Goal: Task Accomplishment & Management: Manage account settings

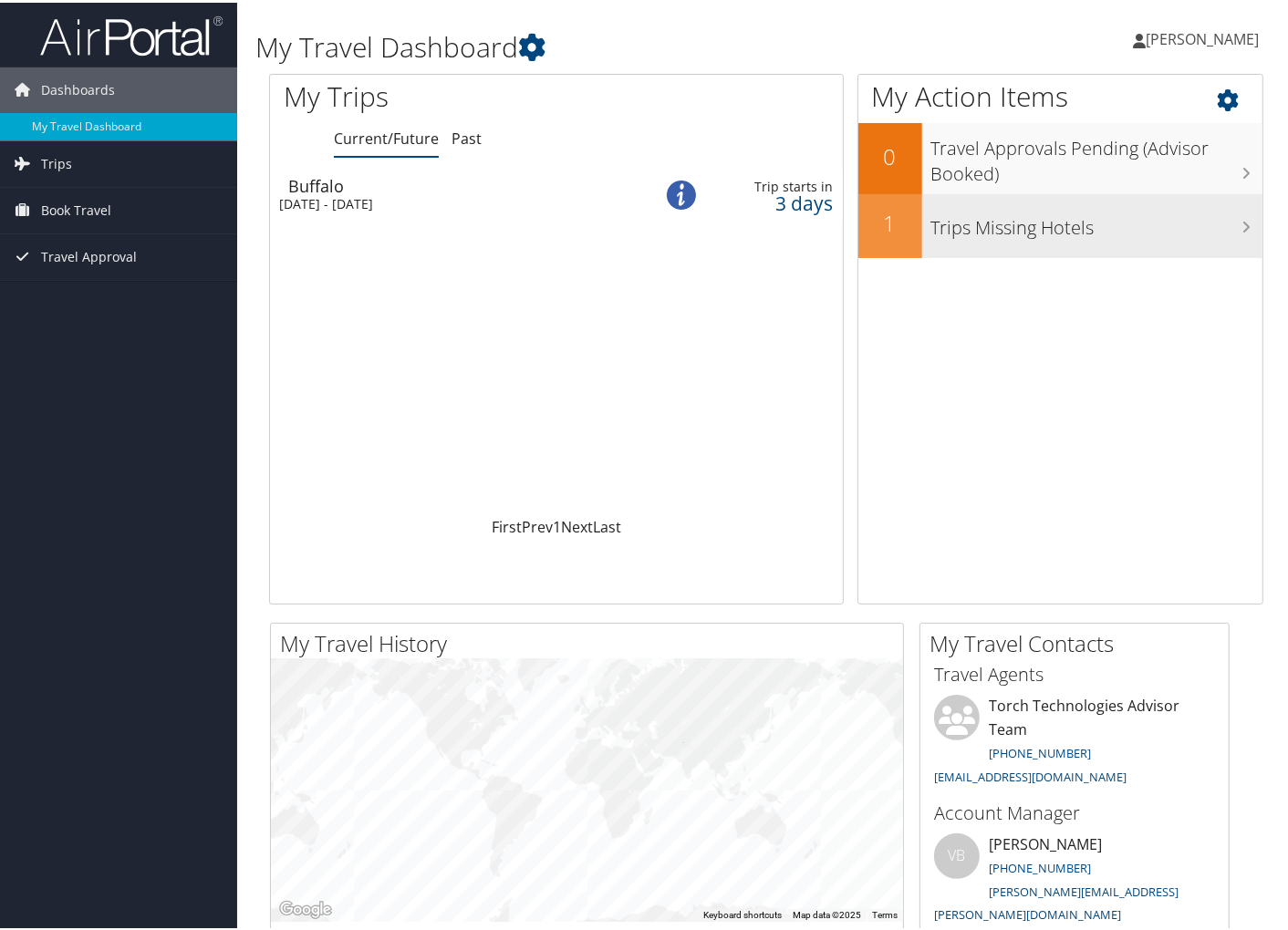
click at [1018, 232] on h3 "Trips Missing Hotels" at bounding box center [1097, 220] width 331 height 35
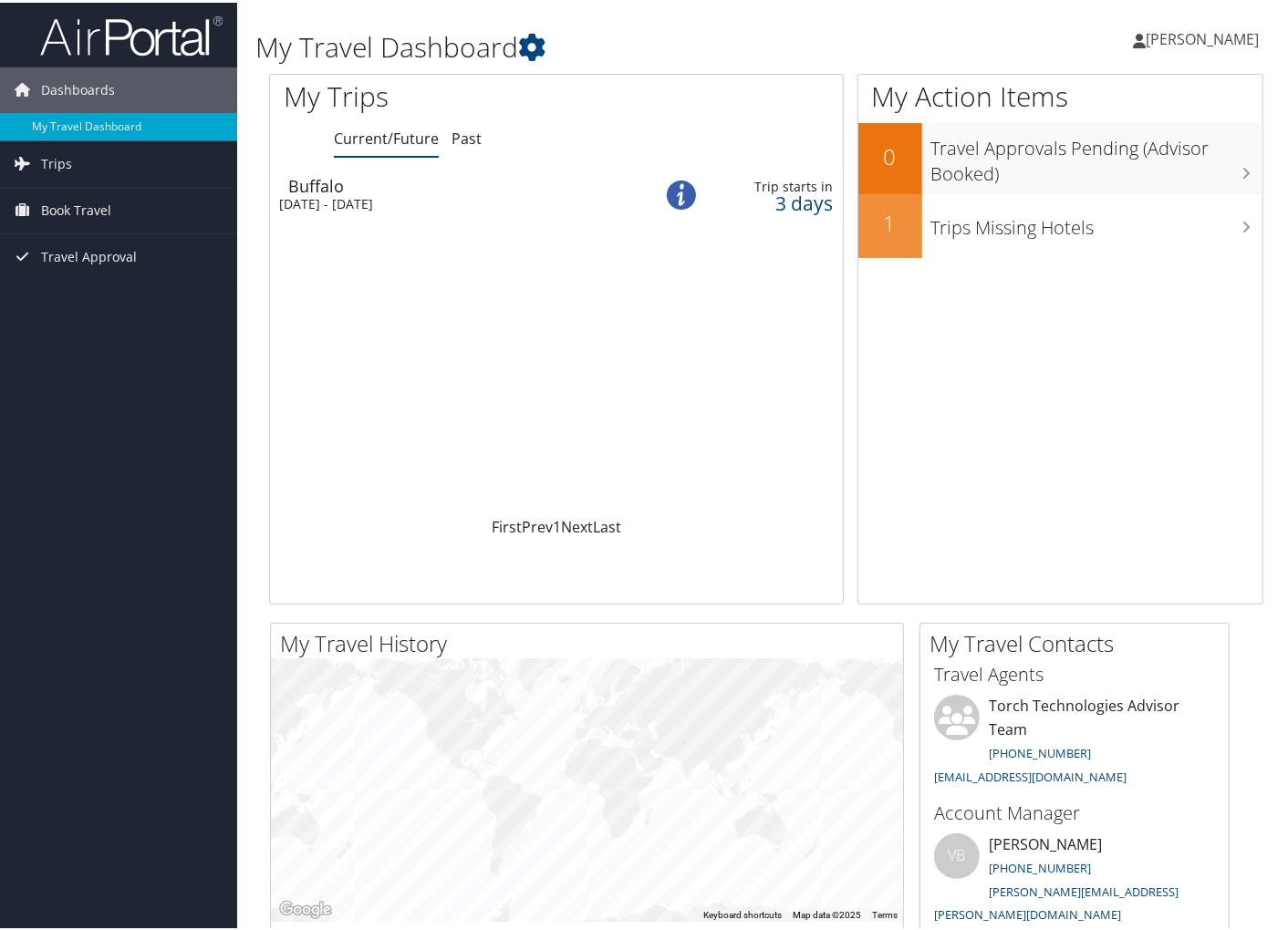
click at [388, 194] on div "Sun 7 Sep 2025 - Fri 12 Sep 2025" at bounding box center [451, 200] width 346 height 16
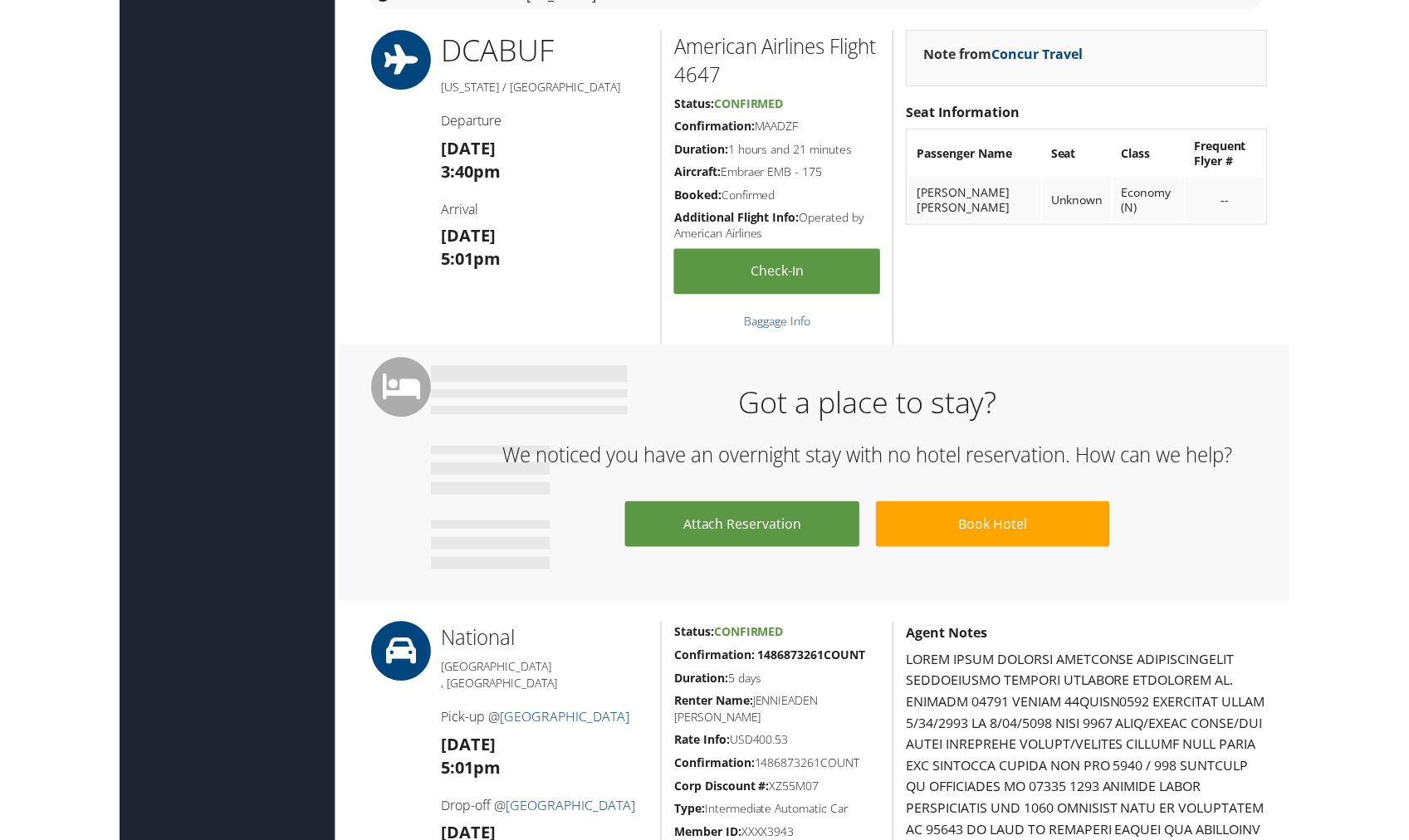
scroll to position [1107, 0]
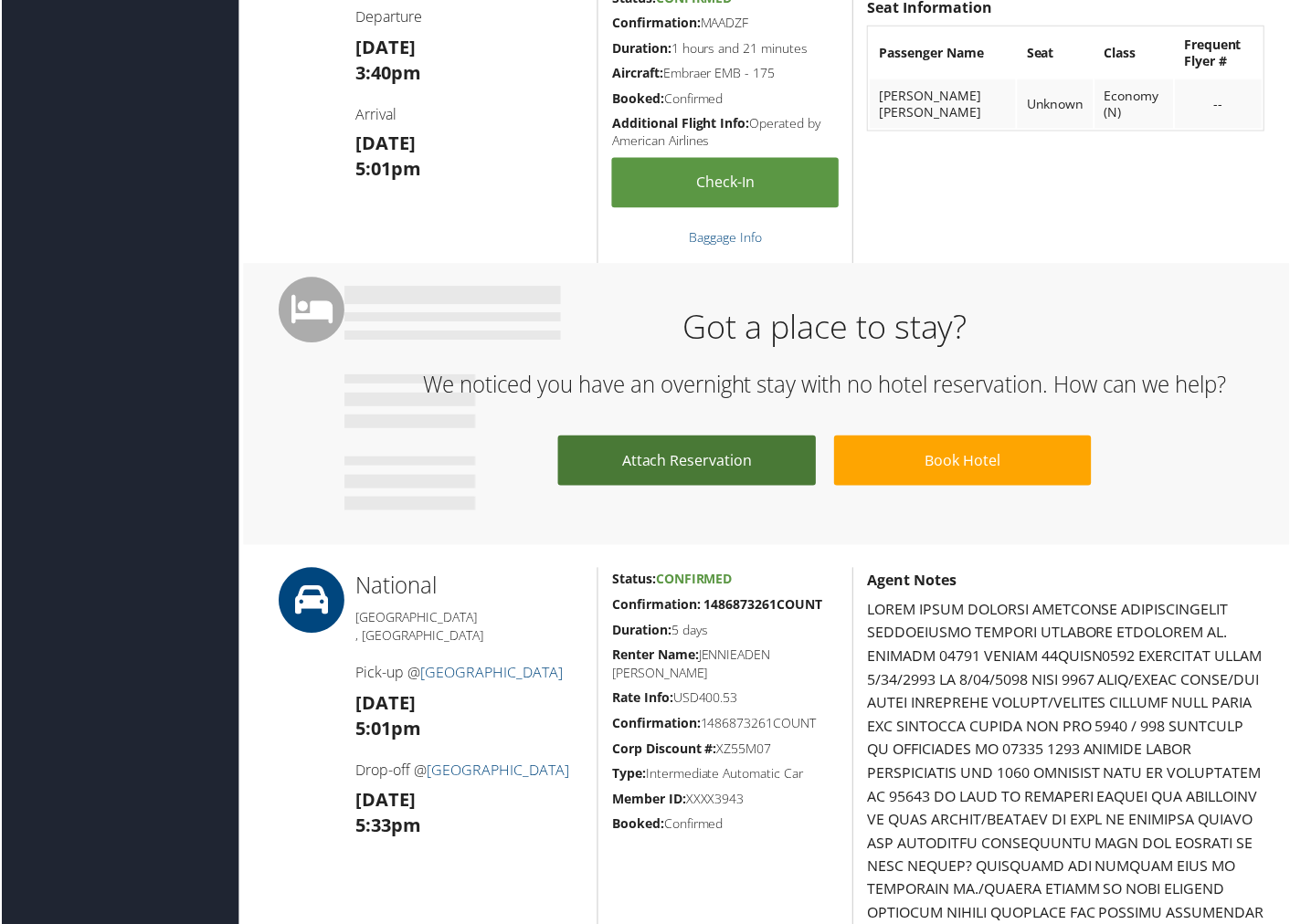
click at [625, 467] on link "Attach Reservation" at bounding box center [686, 461] width 257 height 50
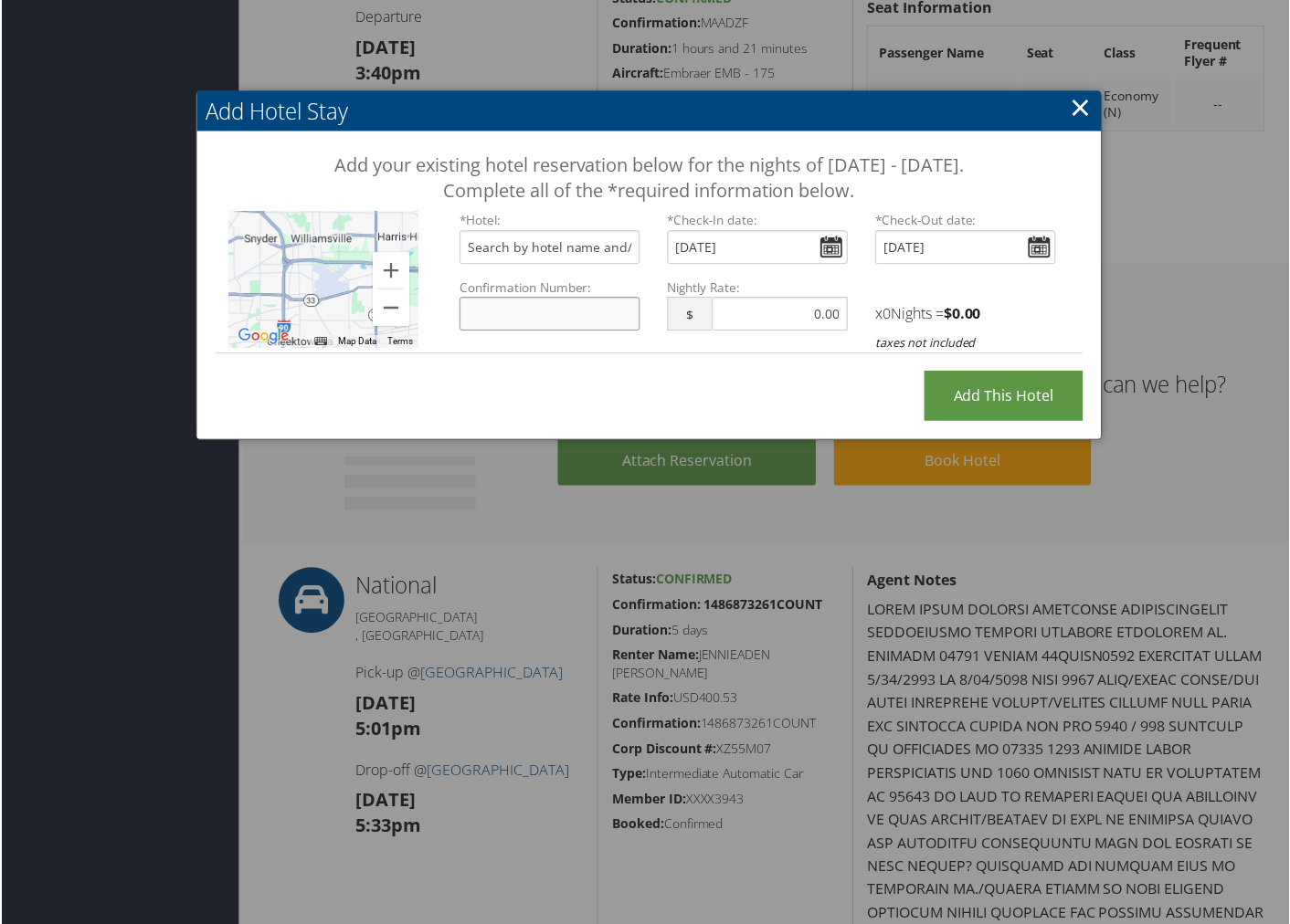
click at [499, 308] on input "Confirmation Number:" at bounding box center [549, 315] width 181 height 34
paste input "81672894"
type input "81672894"
click at [507, 244] on input "text" at bounding box center [549, 248] width 181 height 34
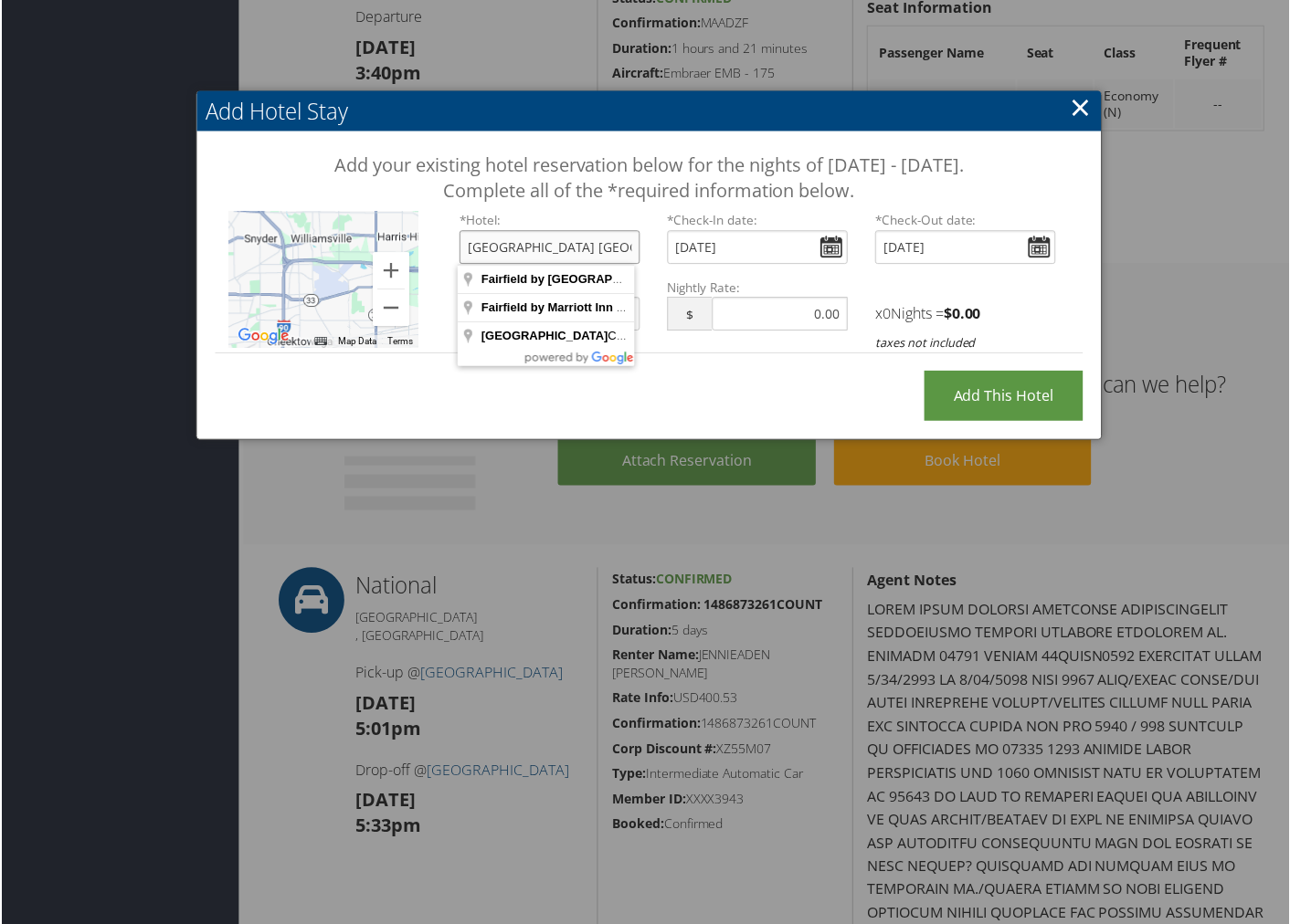
type input "Fairfield Inn buffalo NY"
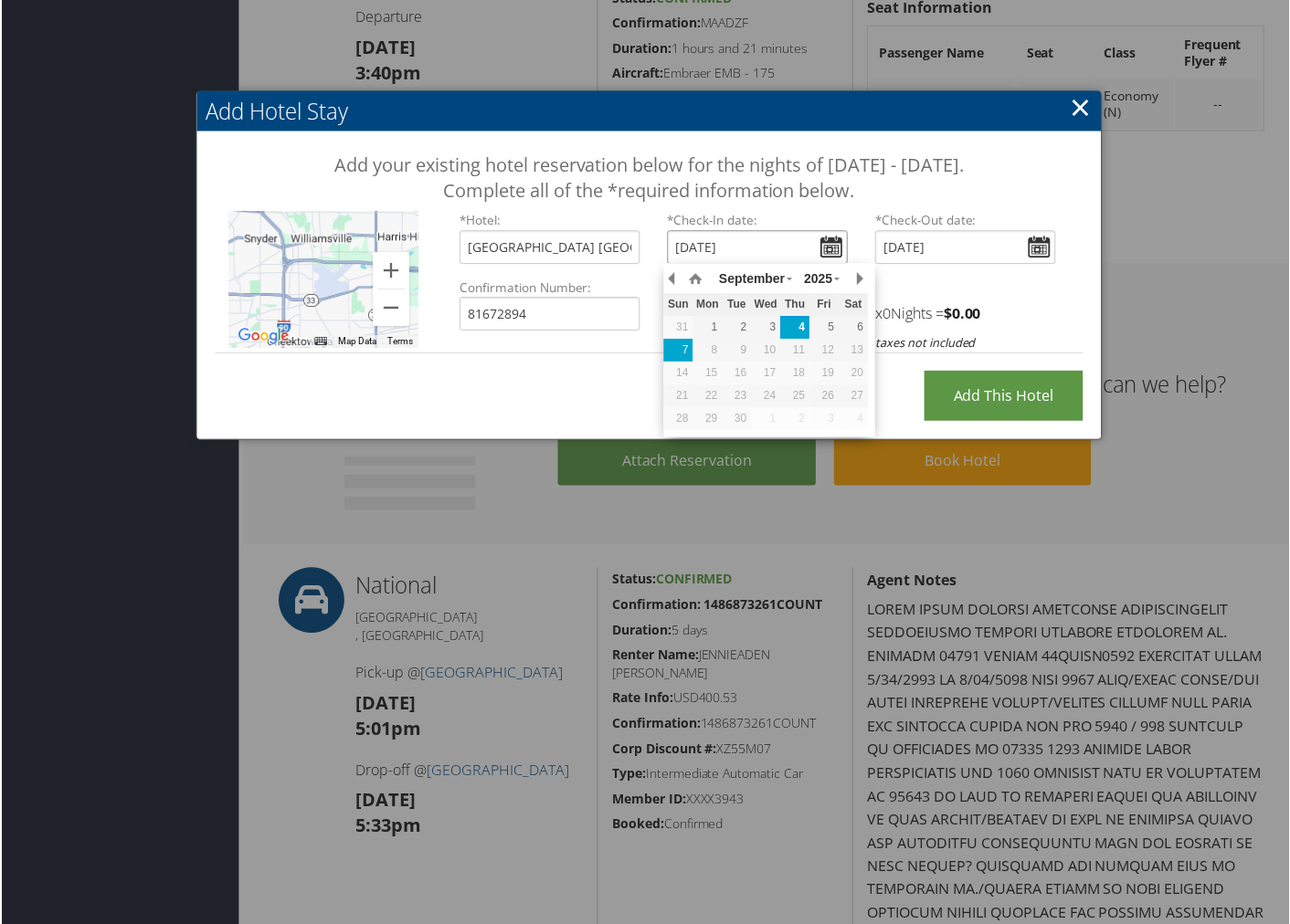
click at [685, 352] on div "7" at bounding box center [677, 350] width 29 height 16
type input "Sun, Sep 07, 2025"
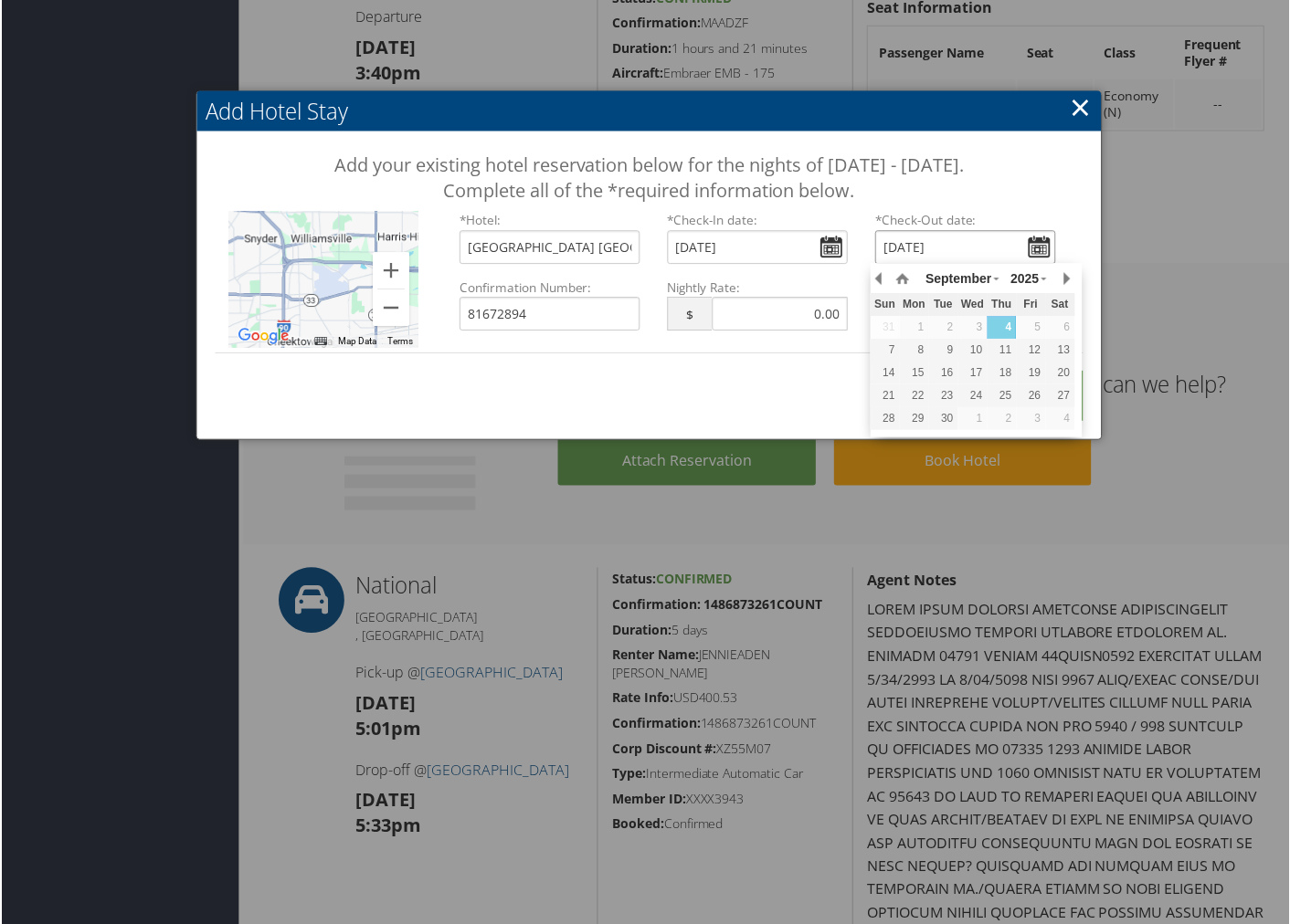
click at [1035, 245] on input "Sun Sep 07, 2025" at bounding box center [966, 248] width 181 height 34
click at [1034, 351] on div "12" at bounding box center [1031, 350] width 29 height 16
type input "Fri, Sep 12, 2025"
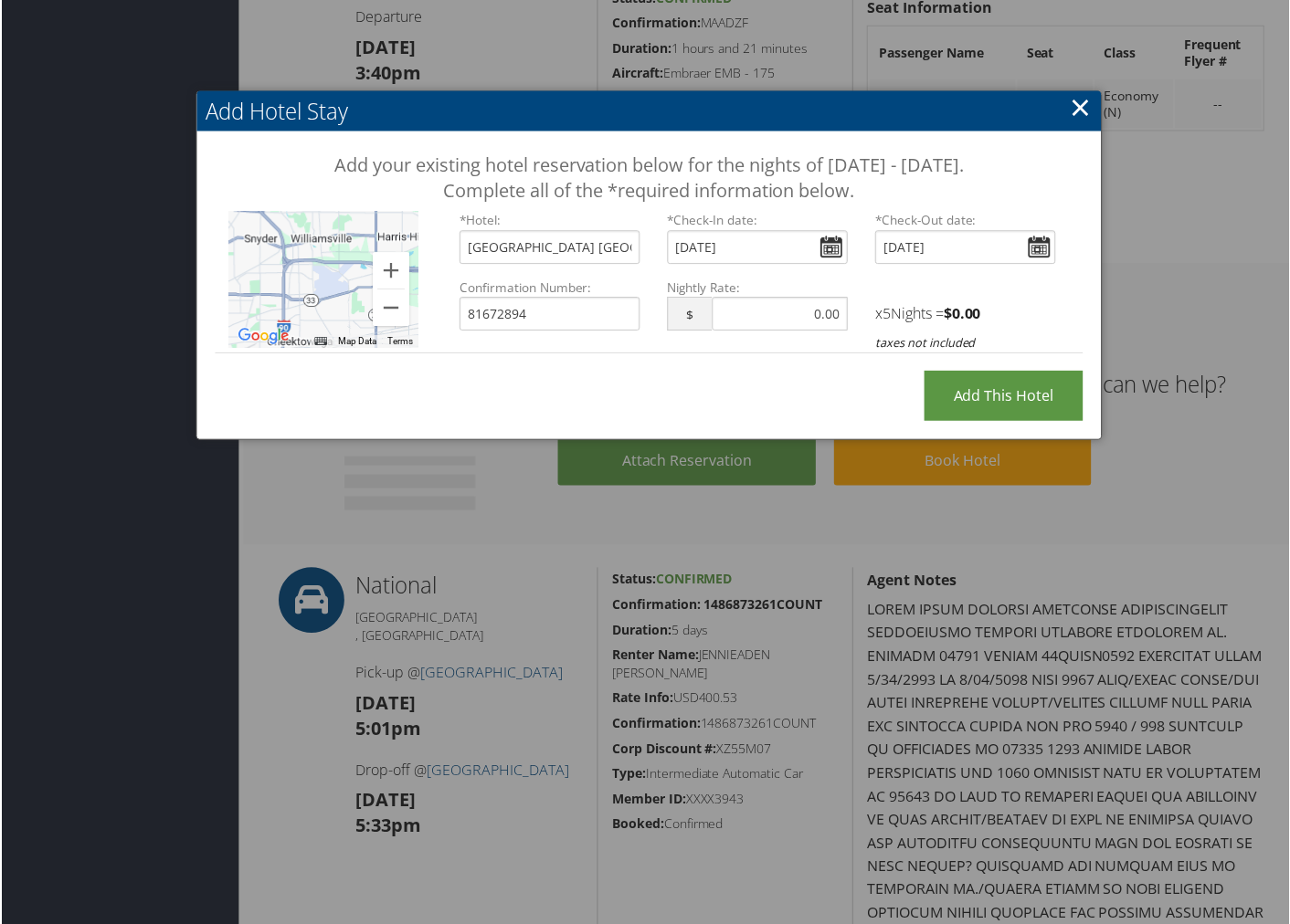
click at [717, 385] on div "Add your existing hotel reservation below for the nights of September 7 - Septe…" at bounding box center [648, 260] width 906 height 257
click at [733, 307] on input "text" at bounding box center [778, 315] width 135 height 34
type input "126.00"
click at [818, 398] on div "Add Hotel Stay Add your existing hotel reservation below for the nights of Sept…" at bounding box center [648, 266] width 908 height 350
click at [1008, 399] on input "Add this Hotel" at bounding box center [1003, 396] width 159 height 50
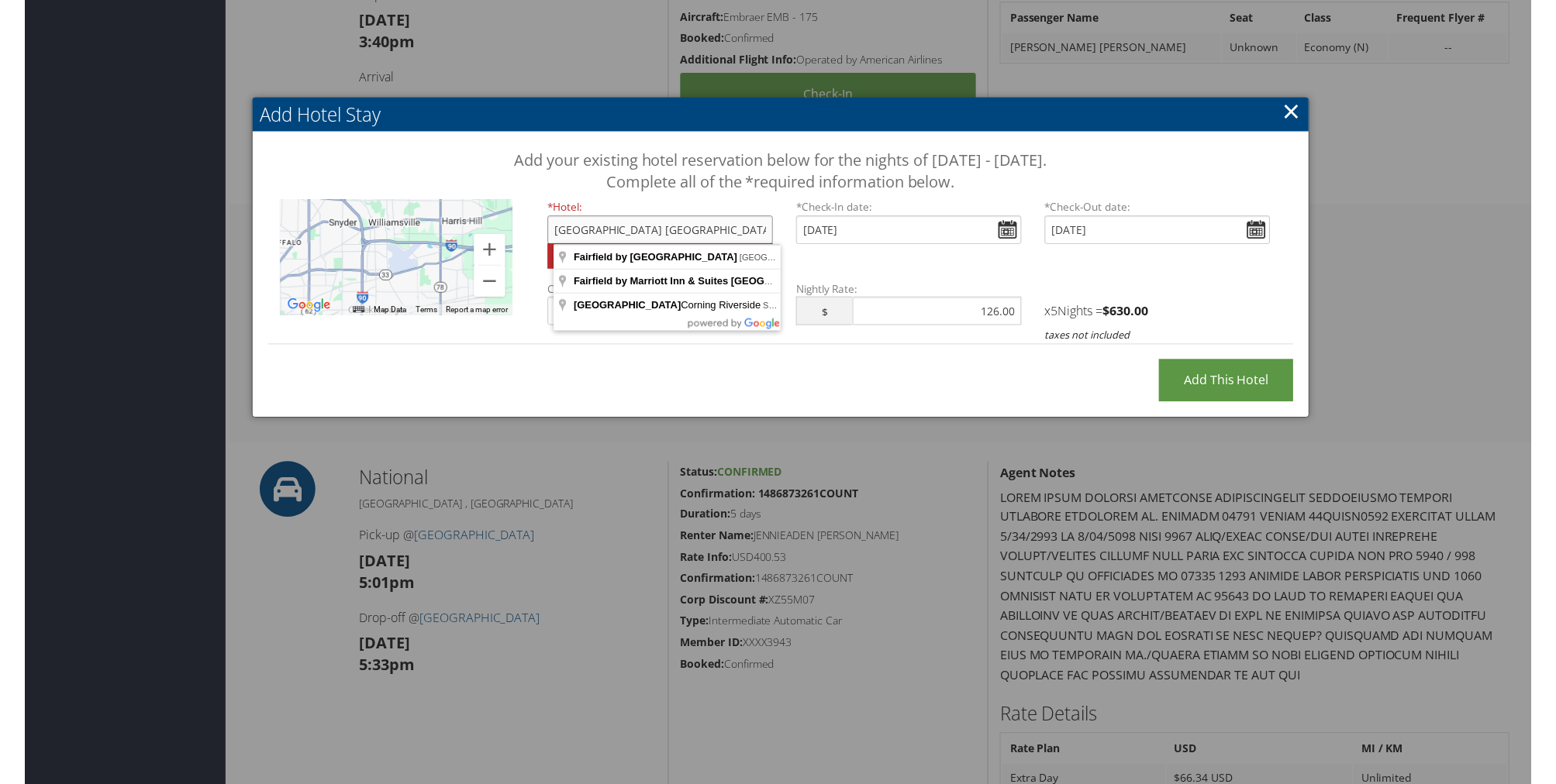
scroll to position [994, 0]
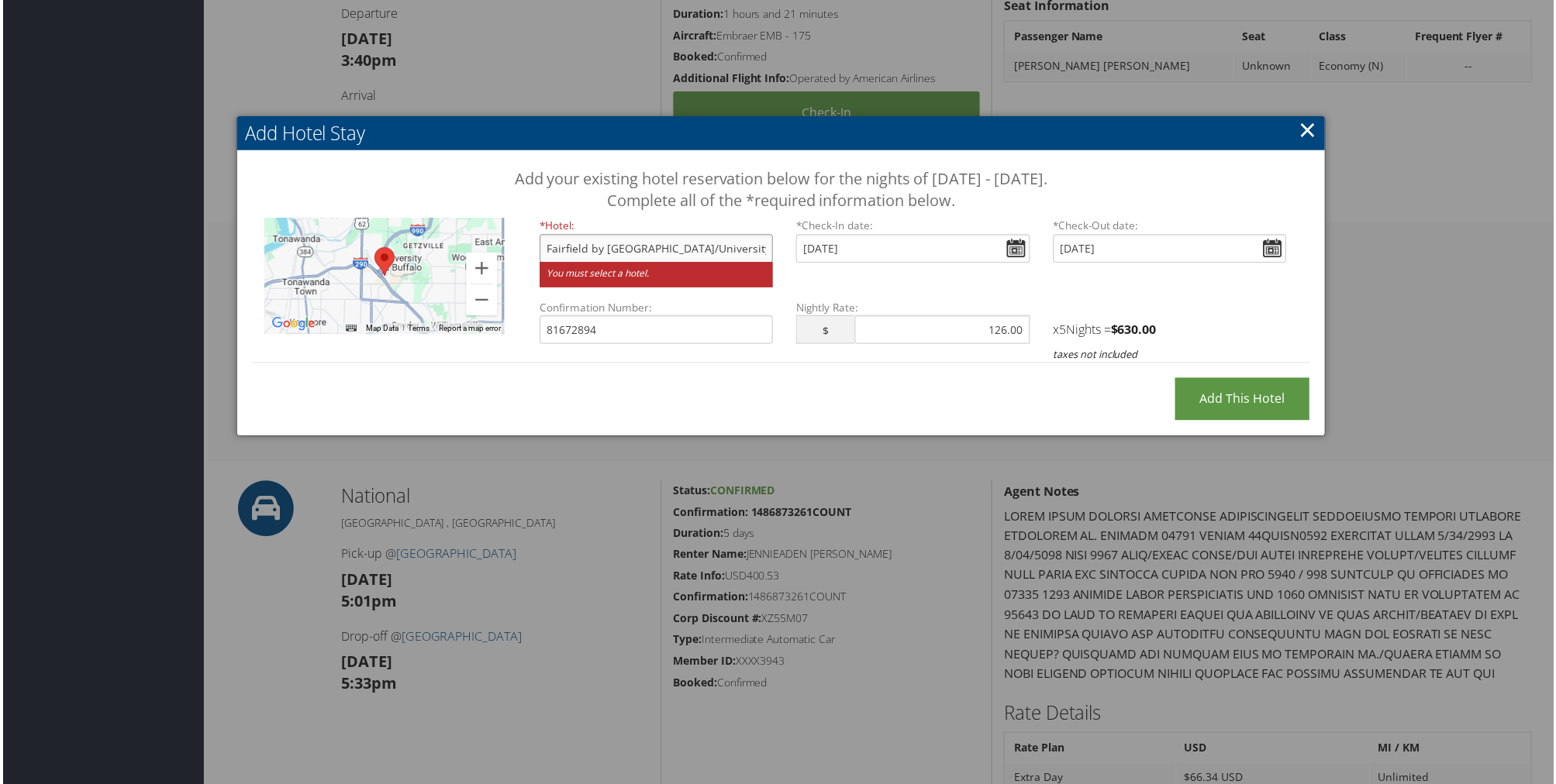
click at [680, 252] on input "Fairfield by Marriott Inn & Suites Buffalo Amherst/University, Rensch Road, Amh…" at bounding box center [656, 250] width 234 height 29
click at [757, 242] on input "Fairfield by Marriott Inn & Suites Buffalo Amherst/University, Rensch Road, Amh…" at bounding box center [656, 250] width 234 height 29
drag, startPoint x: 708, startPoint y: 248, endPoint x: 826, endPoint y: 250, distance: 118.0
click at [826, 250] on div "*Hotel: Fairfield by Marriott Inn & Suites Buffalo Amherst/University, Rensch R…" at bounding box center [913, 260] width 772 height 82
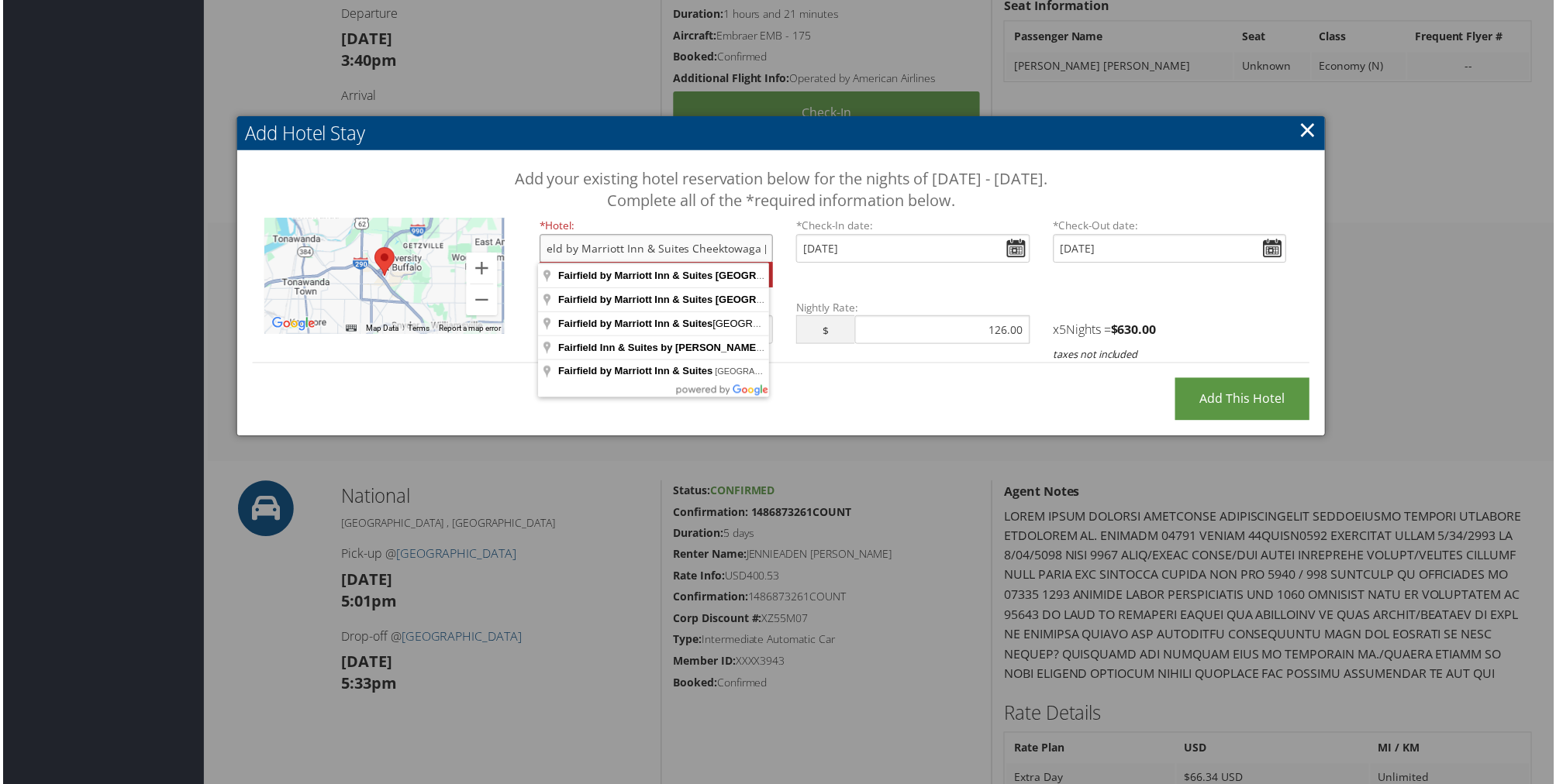
scroll to position [0, 32]
type input "Fairfield by Marriott Inn & Suites Buffalo Airport, Genesee Street, Cheektowaga…"
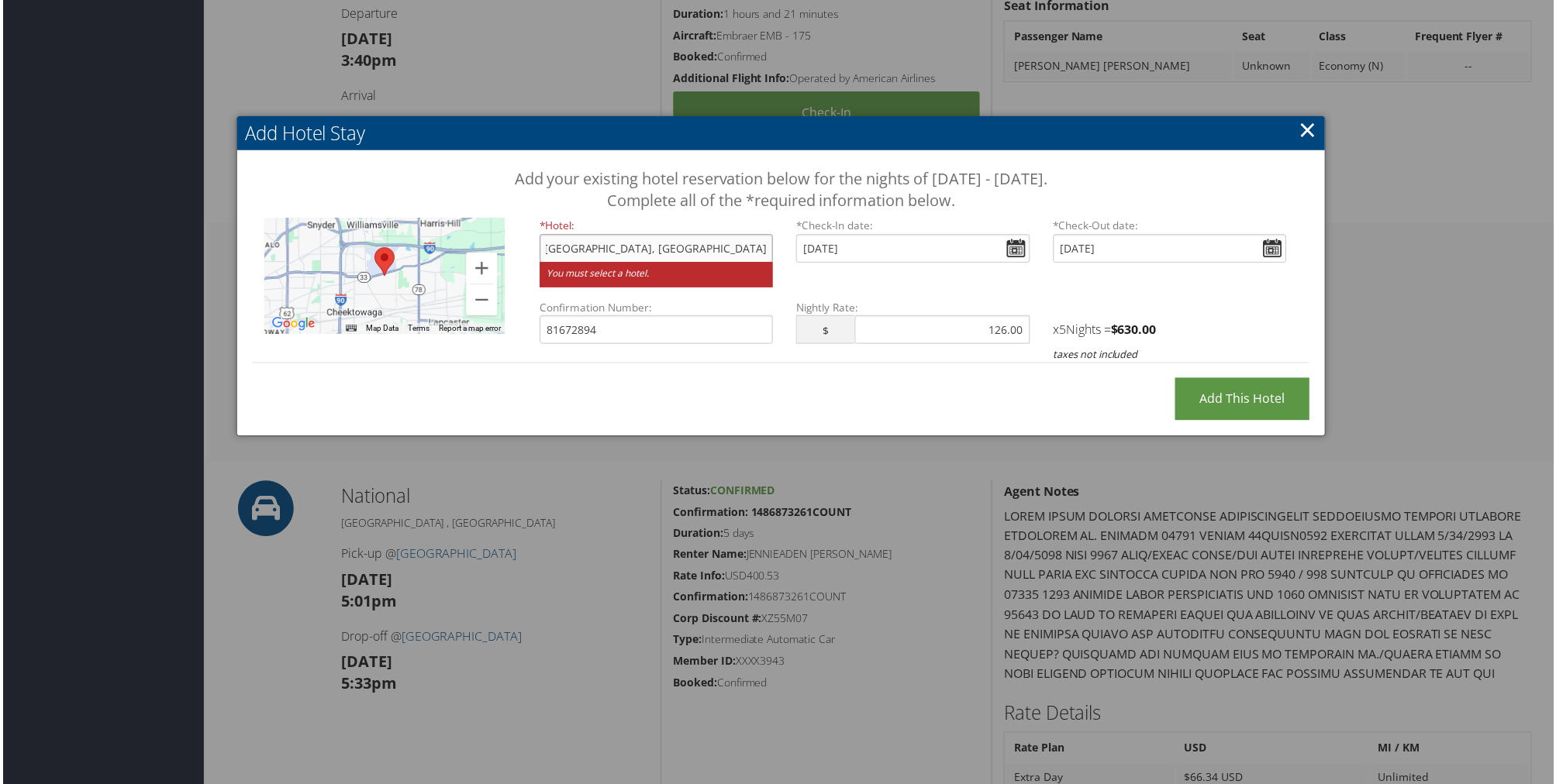
scroll to position [0, 225]
drag, startPoint x: 730, startPoint y: 249, endPoint x: 800, endPoint y: 246, distance: 70.1
click at [800, 246] on div "*Hotel: Fairfield by Marriott Inn & Suites Buffalo Airport, Genesee Street, Che…" at bounding box center [913, 260] width 772 height 82
click at [800, 397] on div "Add Hotel Stay Add your existing hotel reservation below for the nights of Sept…" at bounding box center [780, 278] width 1094 height 322
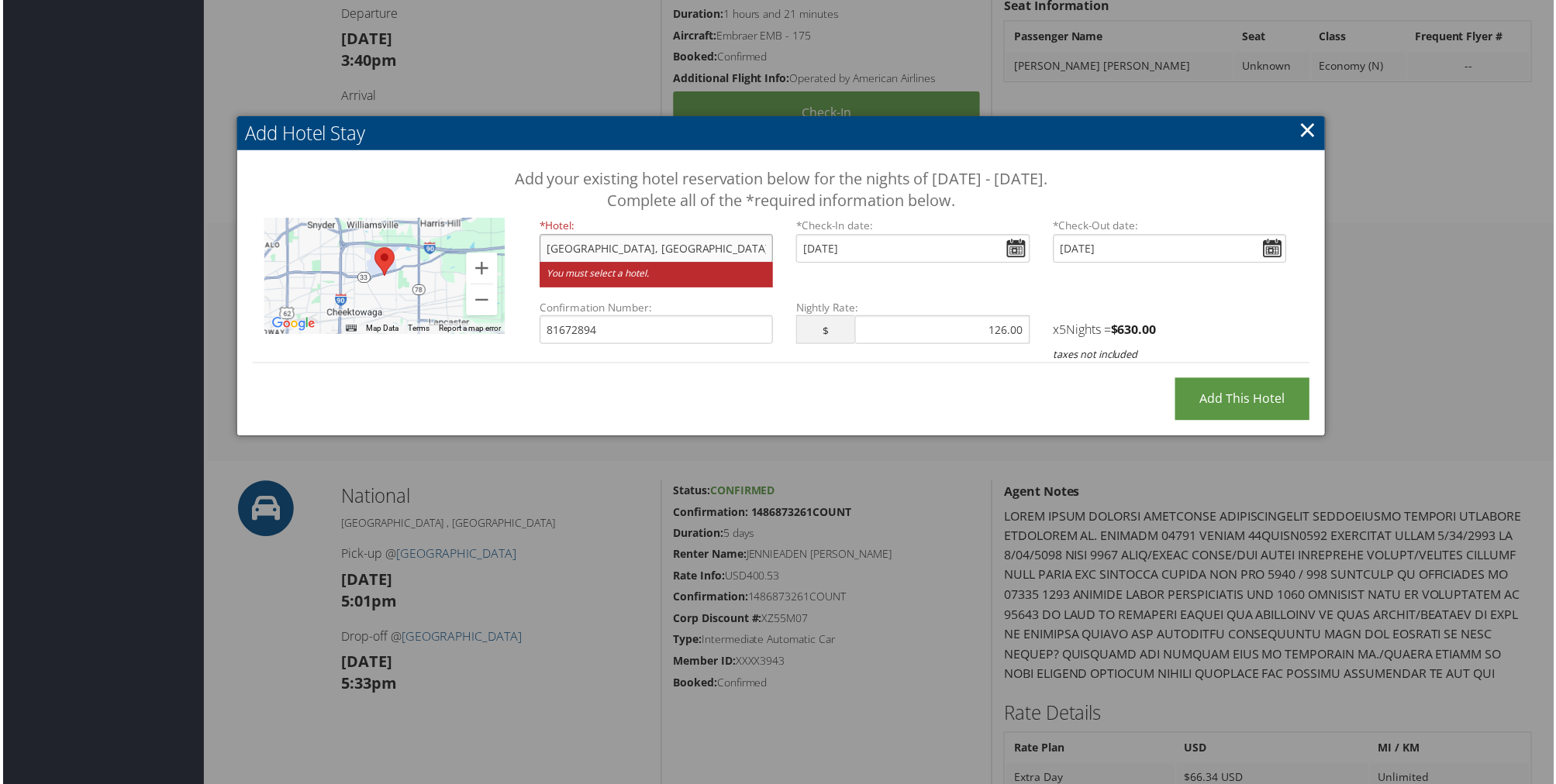
click at [687, 250] on input "Fairfield by Marriott Inn & Suites Buffalo Airport, Genesee Street, Cheektowaga…" at bounding box center [656, 250] width 234 height 29
click at [1094, 406] on input "Add this Hotel" at bounding box center [1244, 401] width 135 height 42
type input "Processing..."
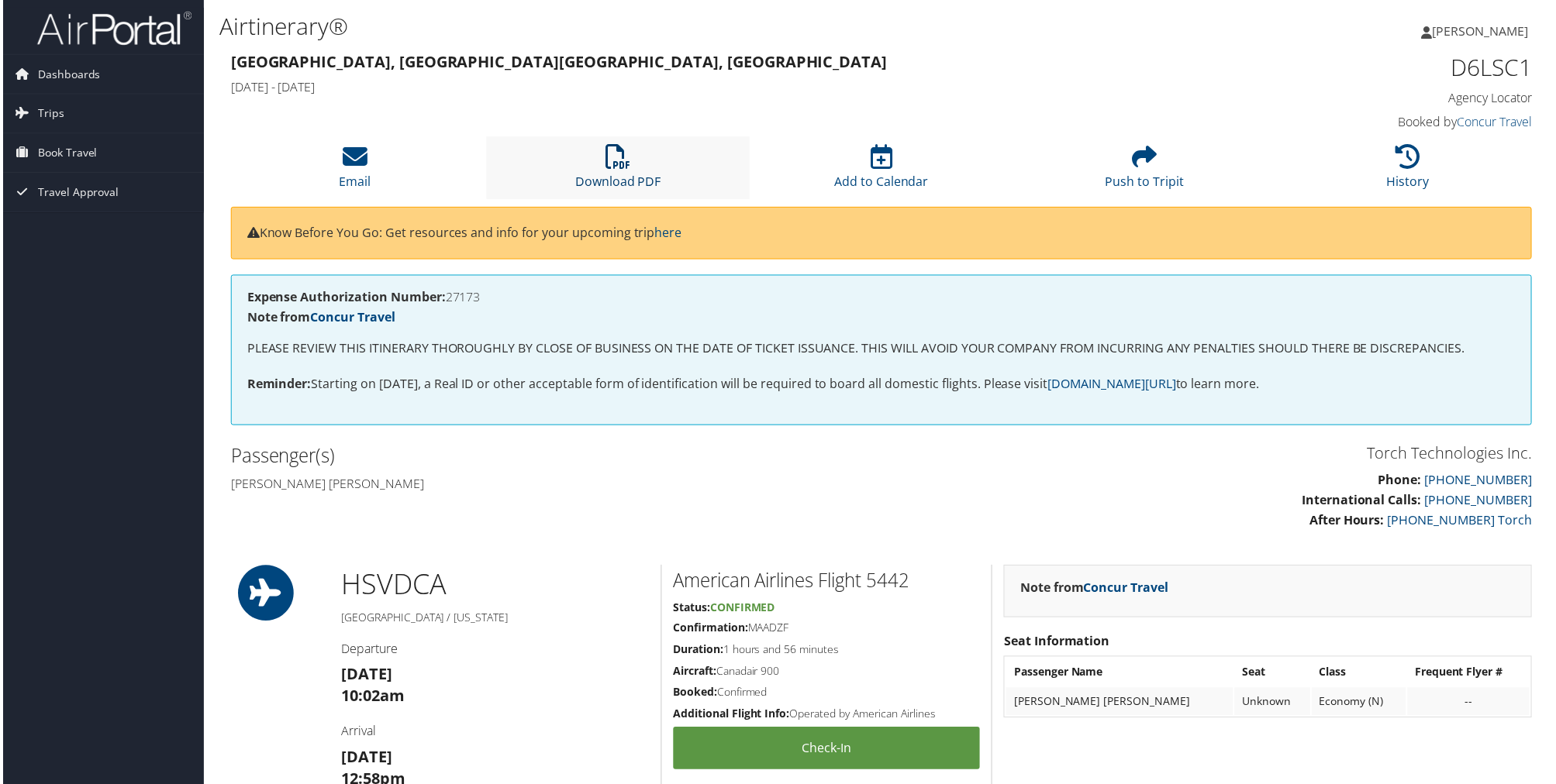
click at [612, 178] on link "Download PDF" at bounding box center [618, 172] width 86 height 37
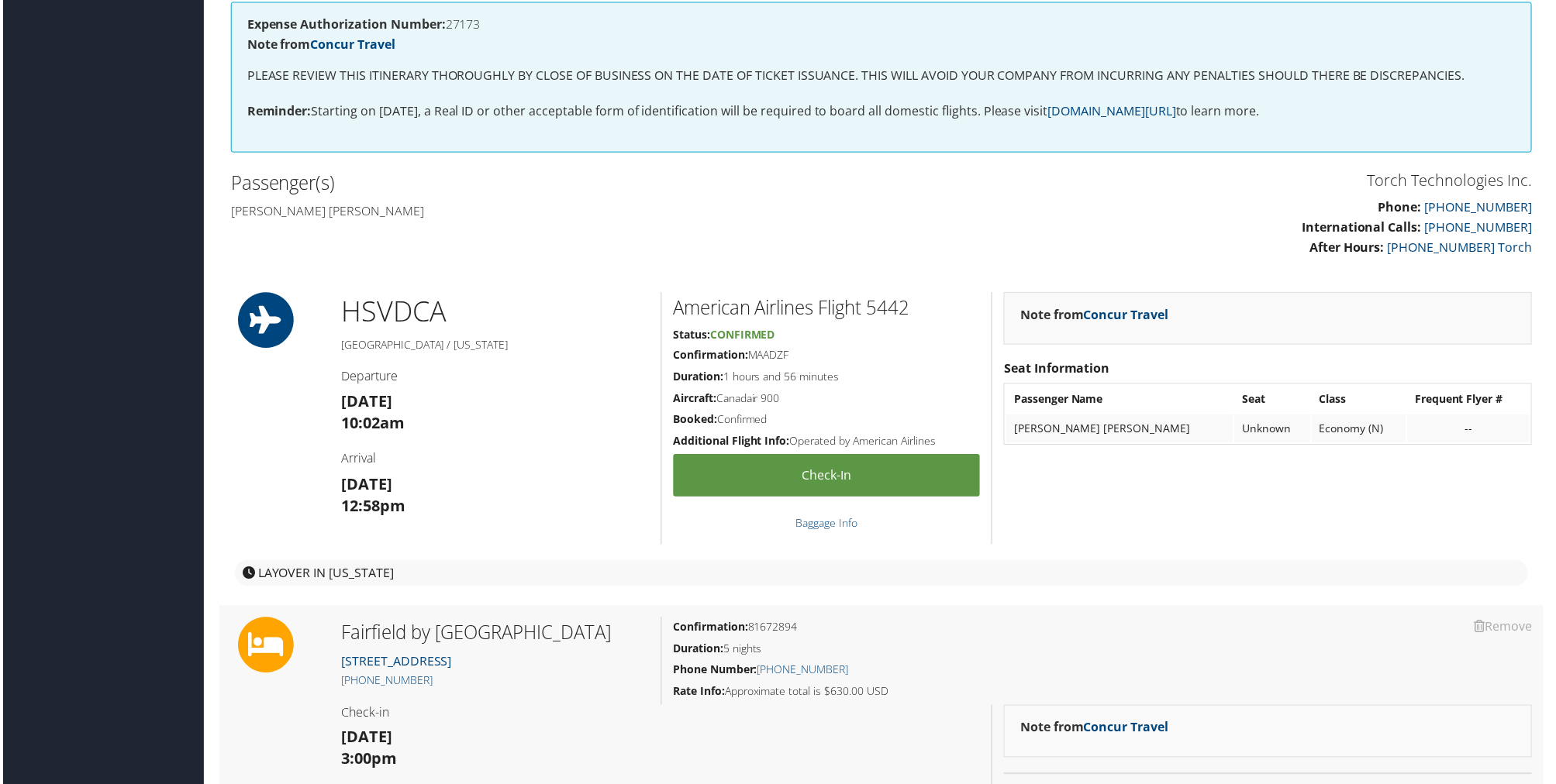
scroll to position [344, 0]
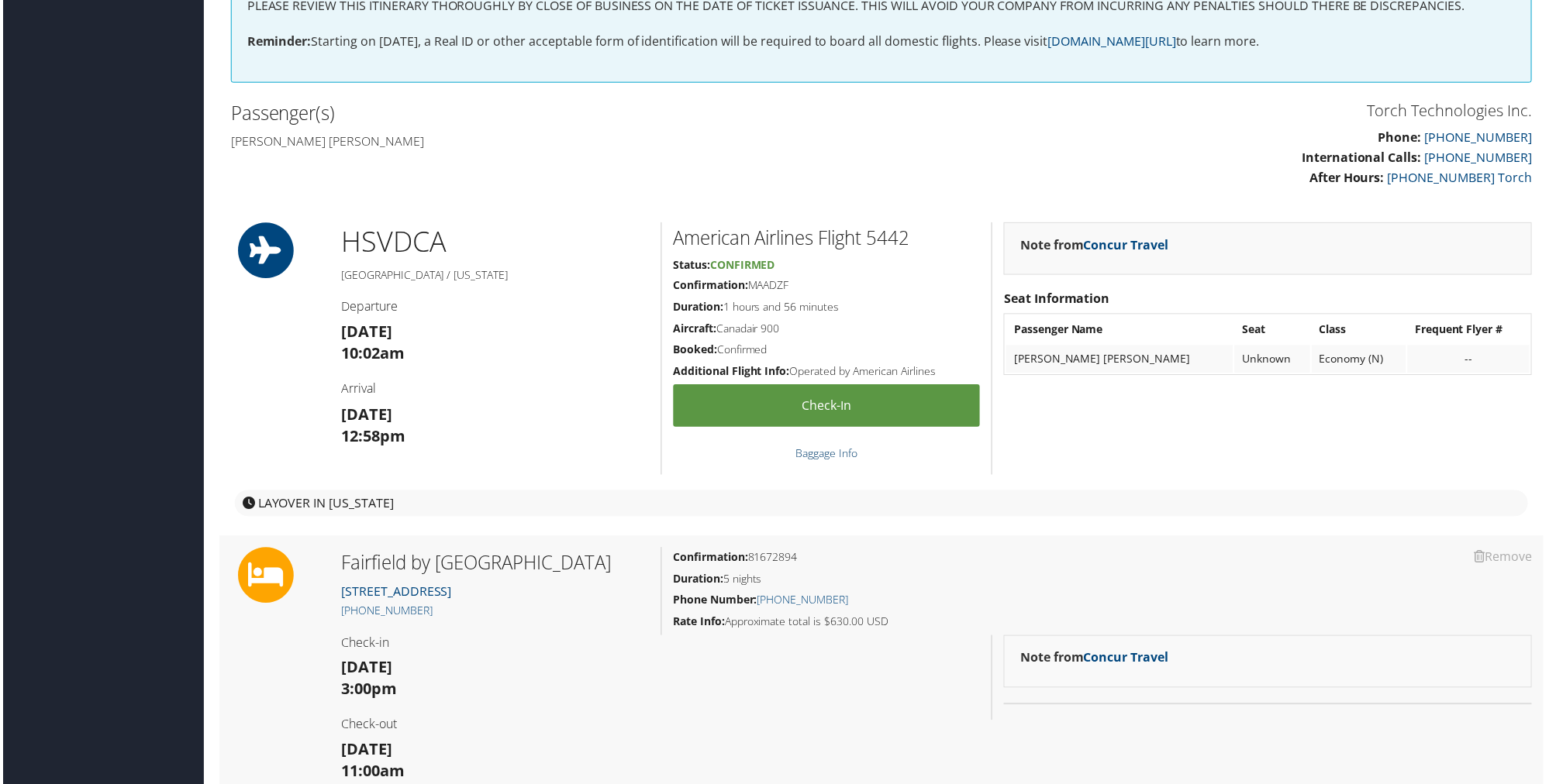
click at [844, 454] on link "Baggage Info" at bounding box center [827, 454] width 62 height 14
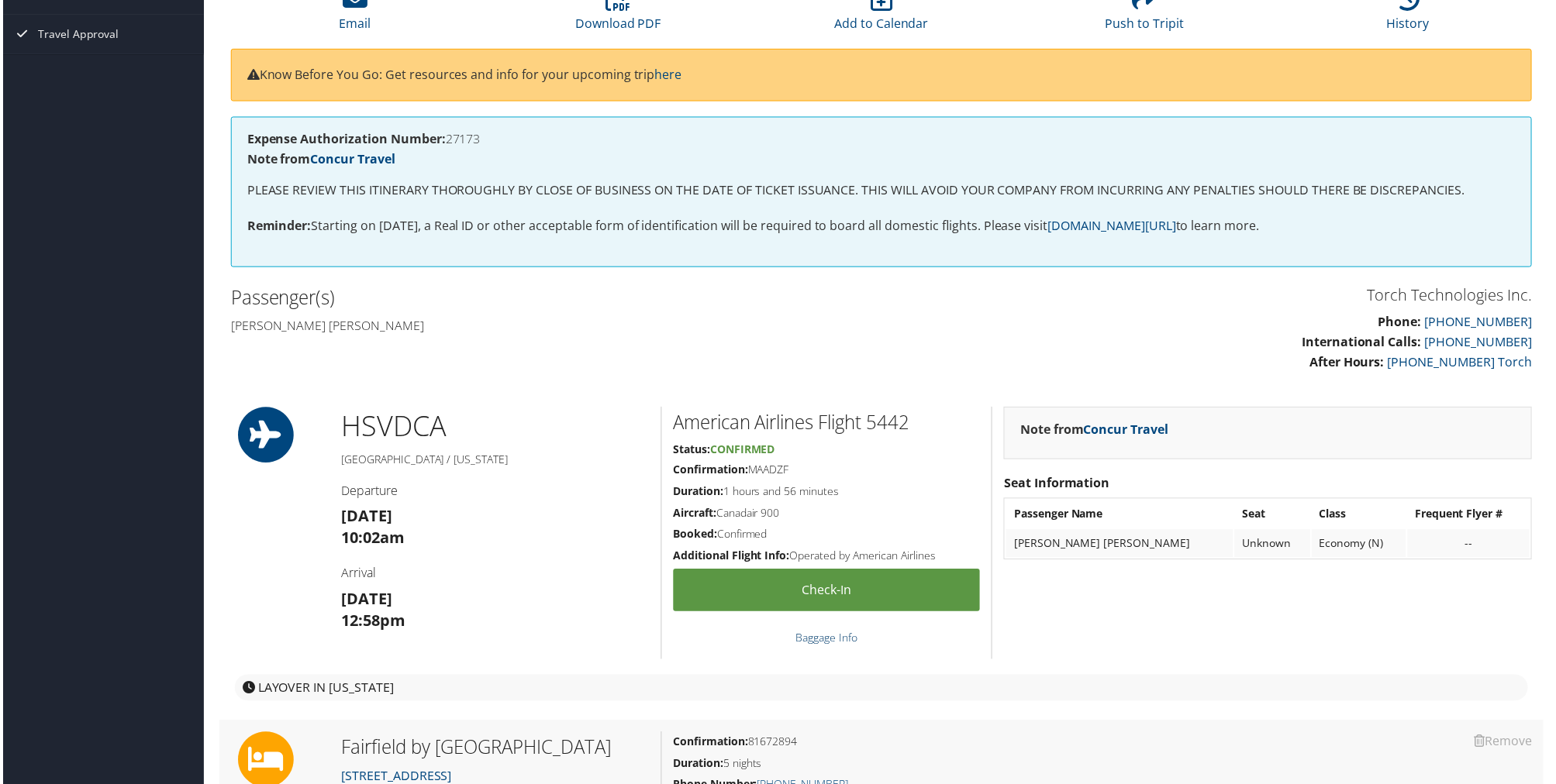
scroll to position [0, 0]
